Goal: Communication & Community: Answer question/provide support

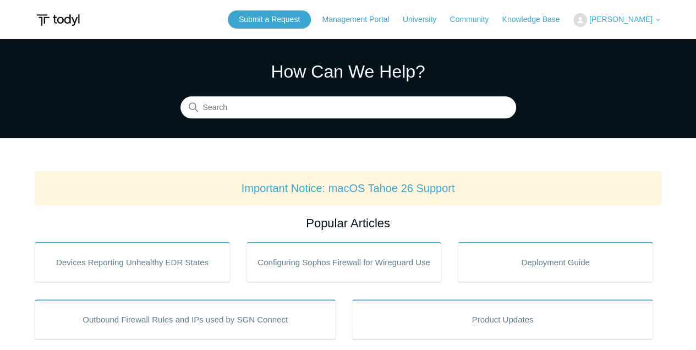
click at [655, 20] on icon at bounding box center [658, 20] width 7 height 7
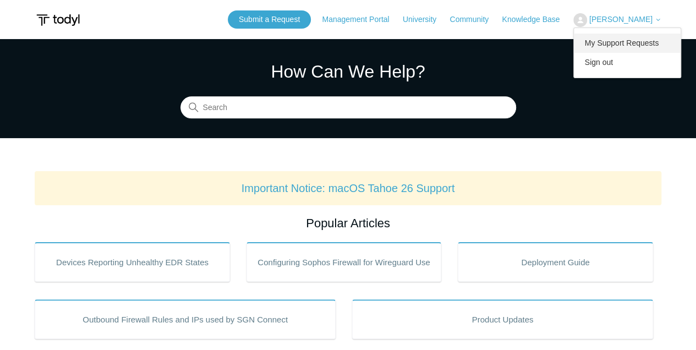
click at [633, 40] on link "My Support Requests" at bounding box center [627, 43] width 107 height 19
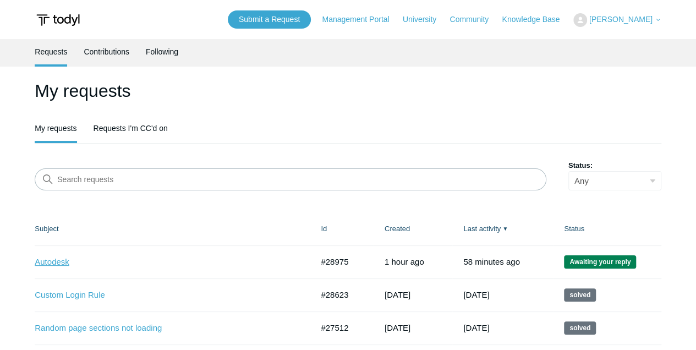
click at [51, 265] on link "Autodesk" at bounding box center [165, 262] width 261 height 13
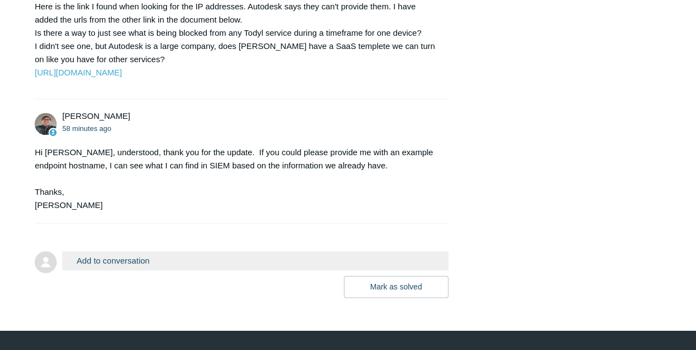
scroll to position [605, 0]
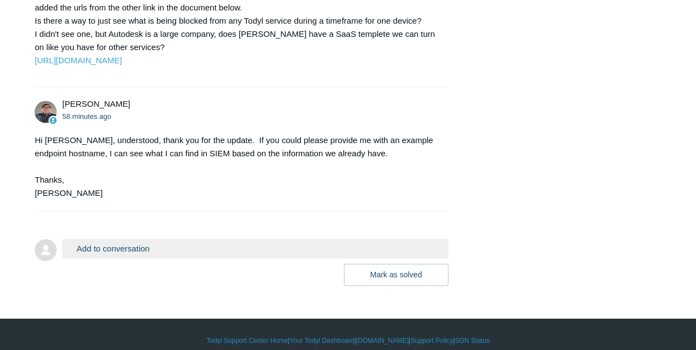
click at [166, 258] on button "Add to conversation" at bounding box center [255, 248] width 386 height 19
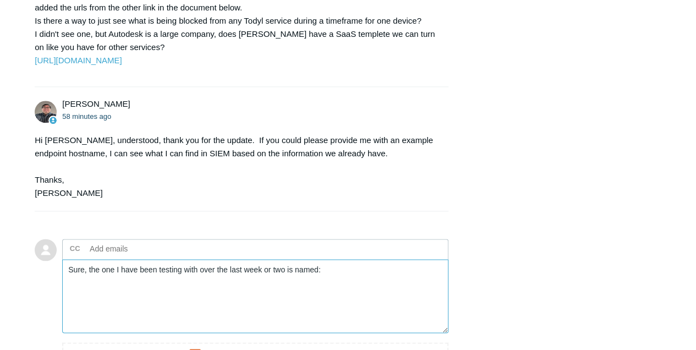
paste textarea "RCL-UW-2502-64"
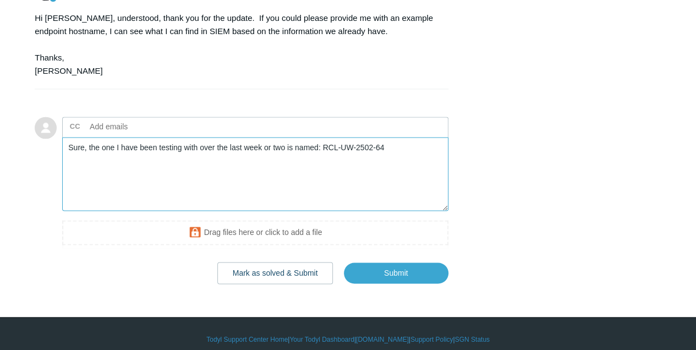
scroll to position [752, 0]
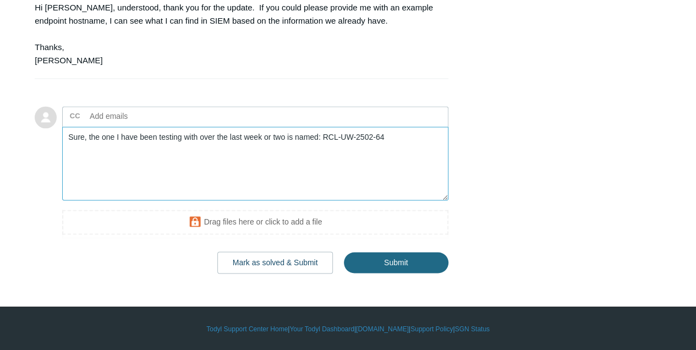
type textarea "Sure, the one I have been testing with over the last week or two is named: RCL-…"
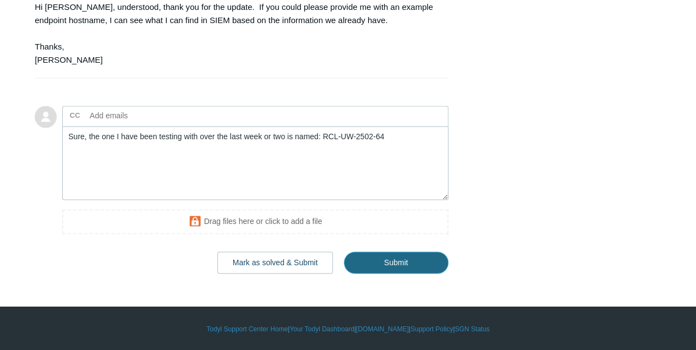
click at [398, 274] on input "Submit" at bounding box center [396, 263] width 105 height 22
